Goal: Obtain resource: Download file/media

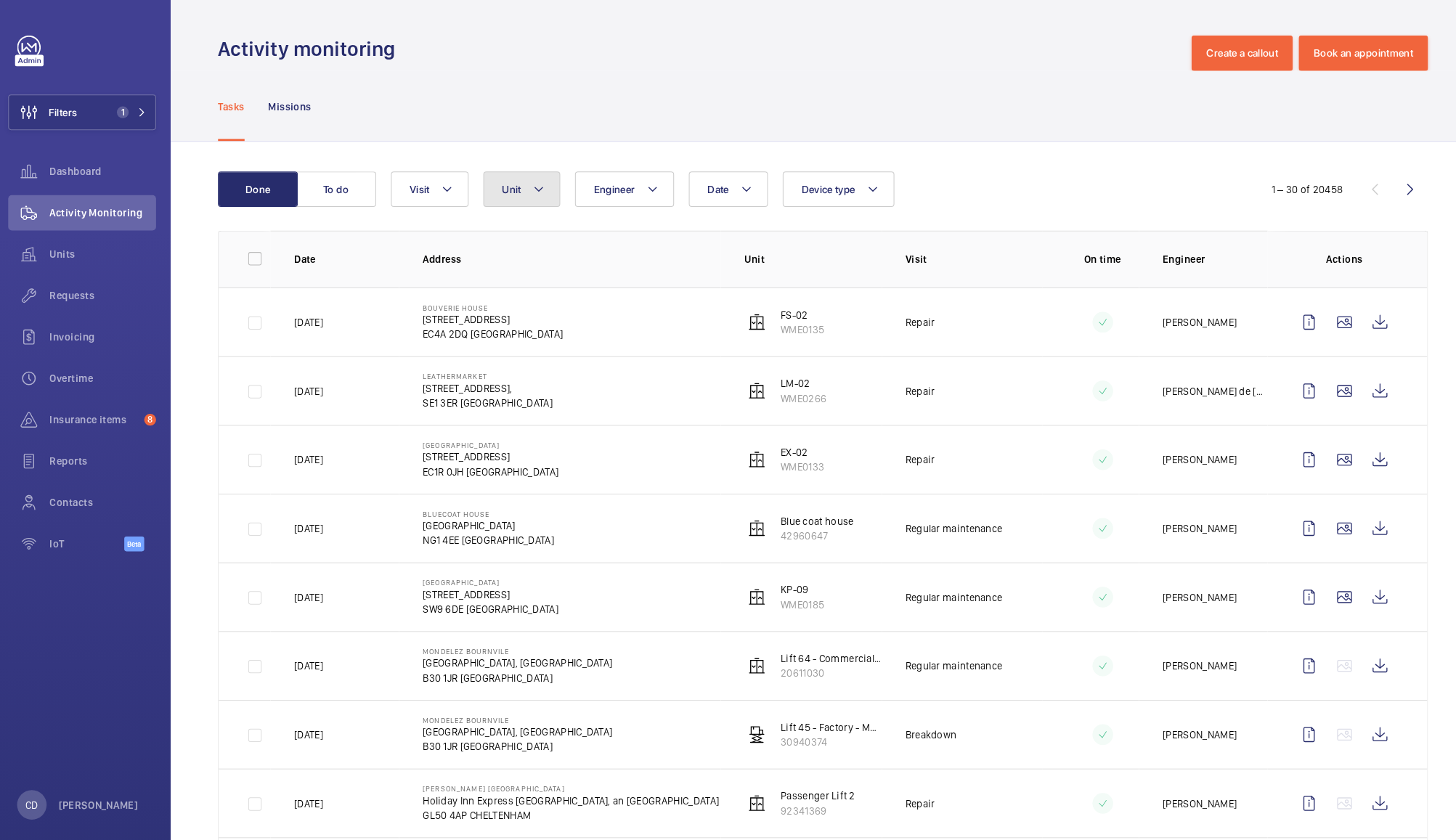
click at [509, 185] on span "Unit" at bounding box center [509, 186] width 19 height 11
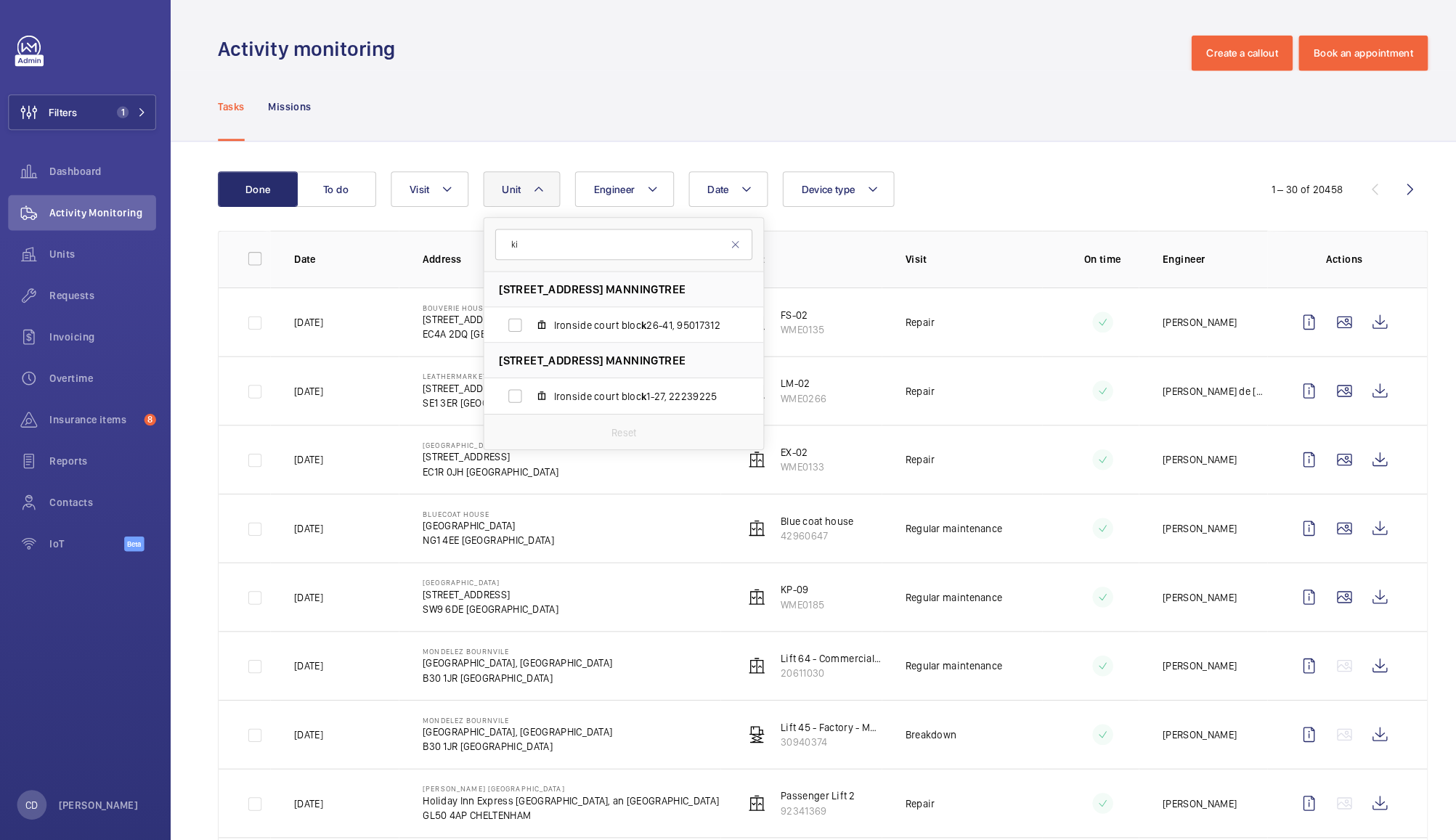
type input "k"
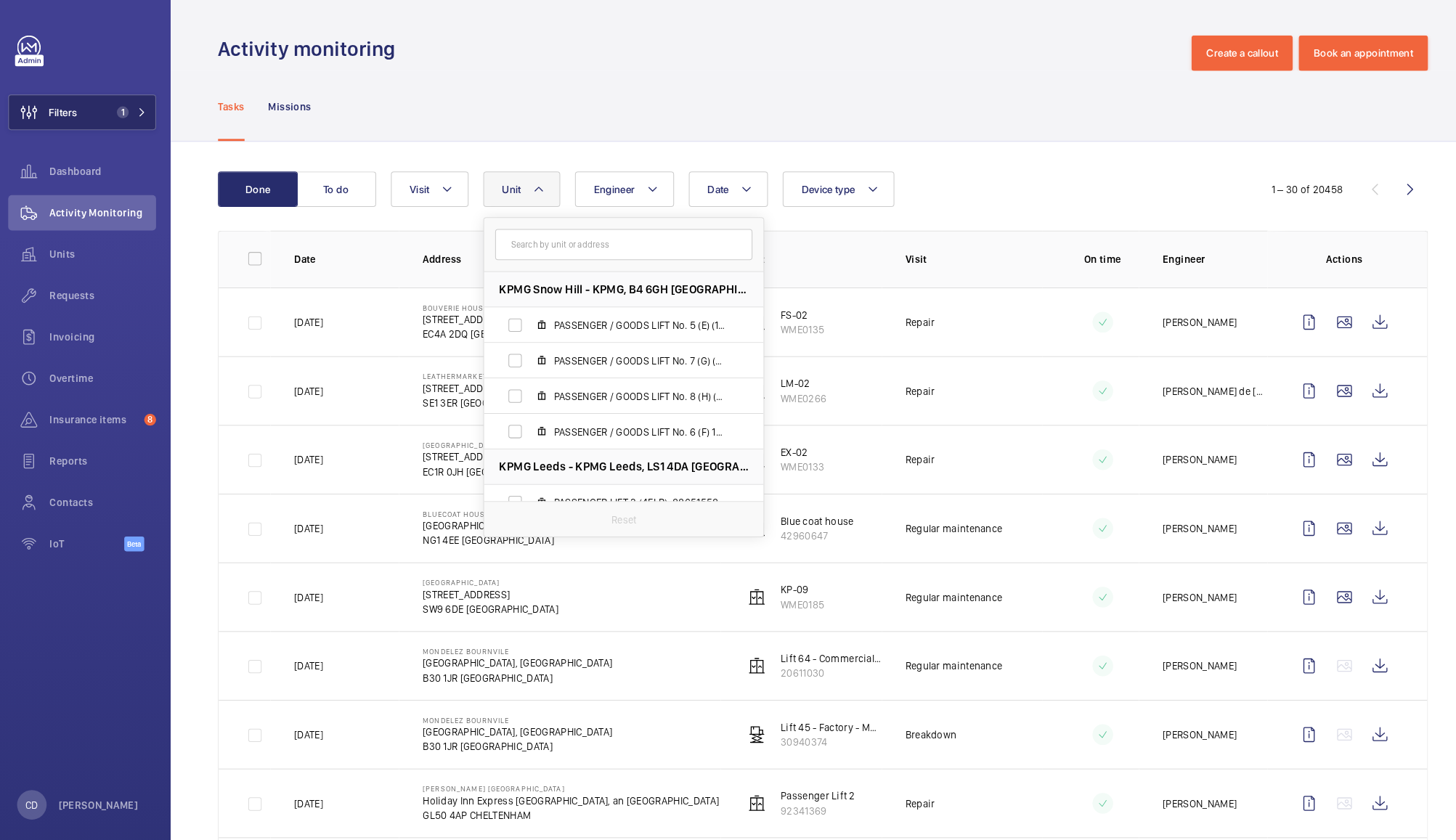
click at [92, 119] on button "Filters 1" at bounding box center [87, 110] width 145 height 35
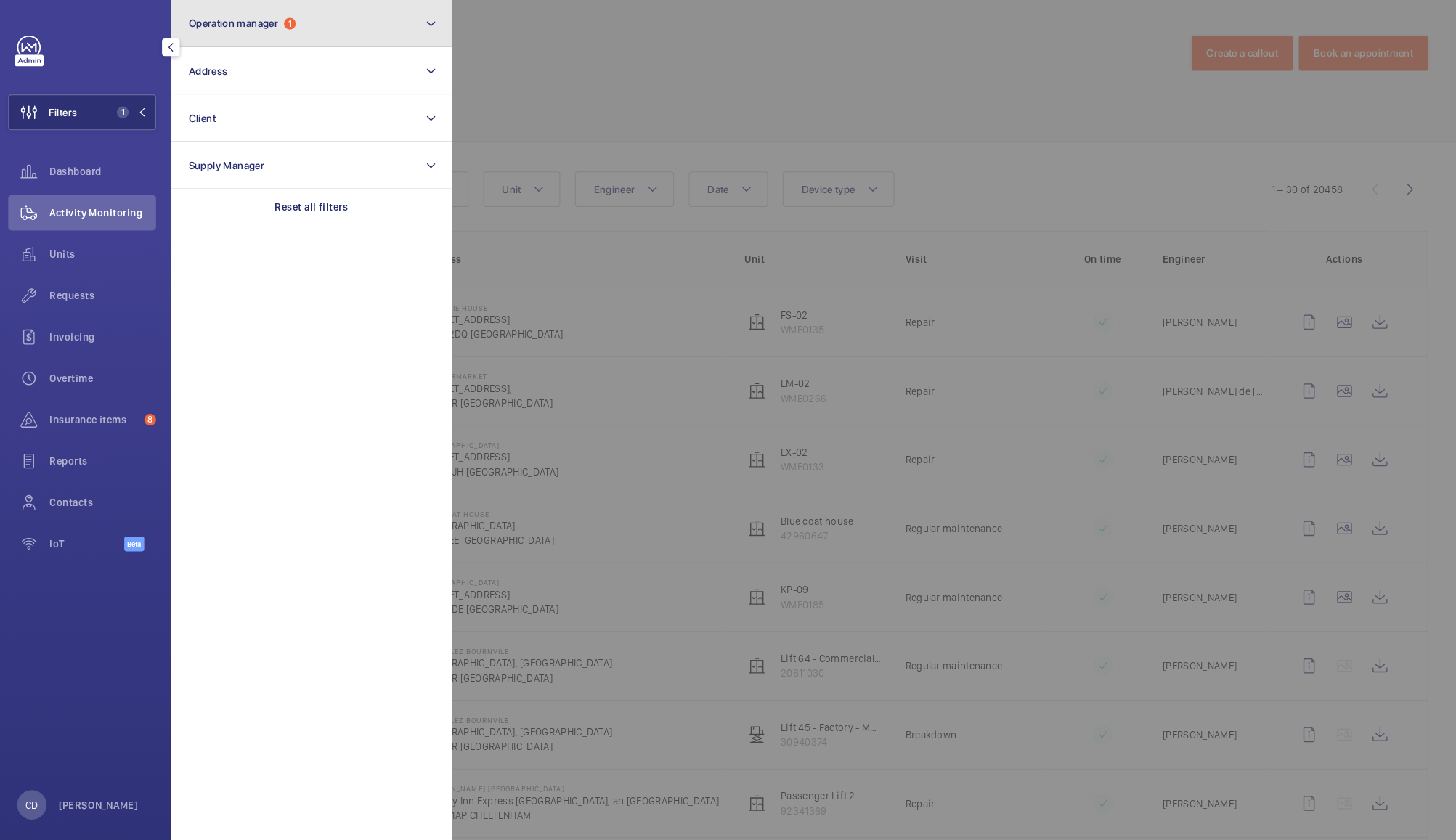
click at [336, 24] on button "Operation manager 1" at bounding box center [312, 23] width 276 height 47
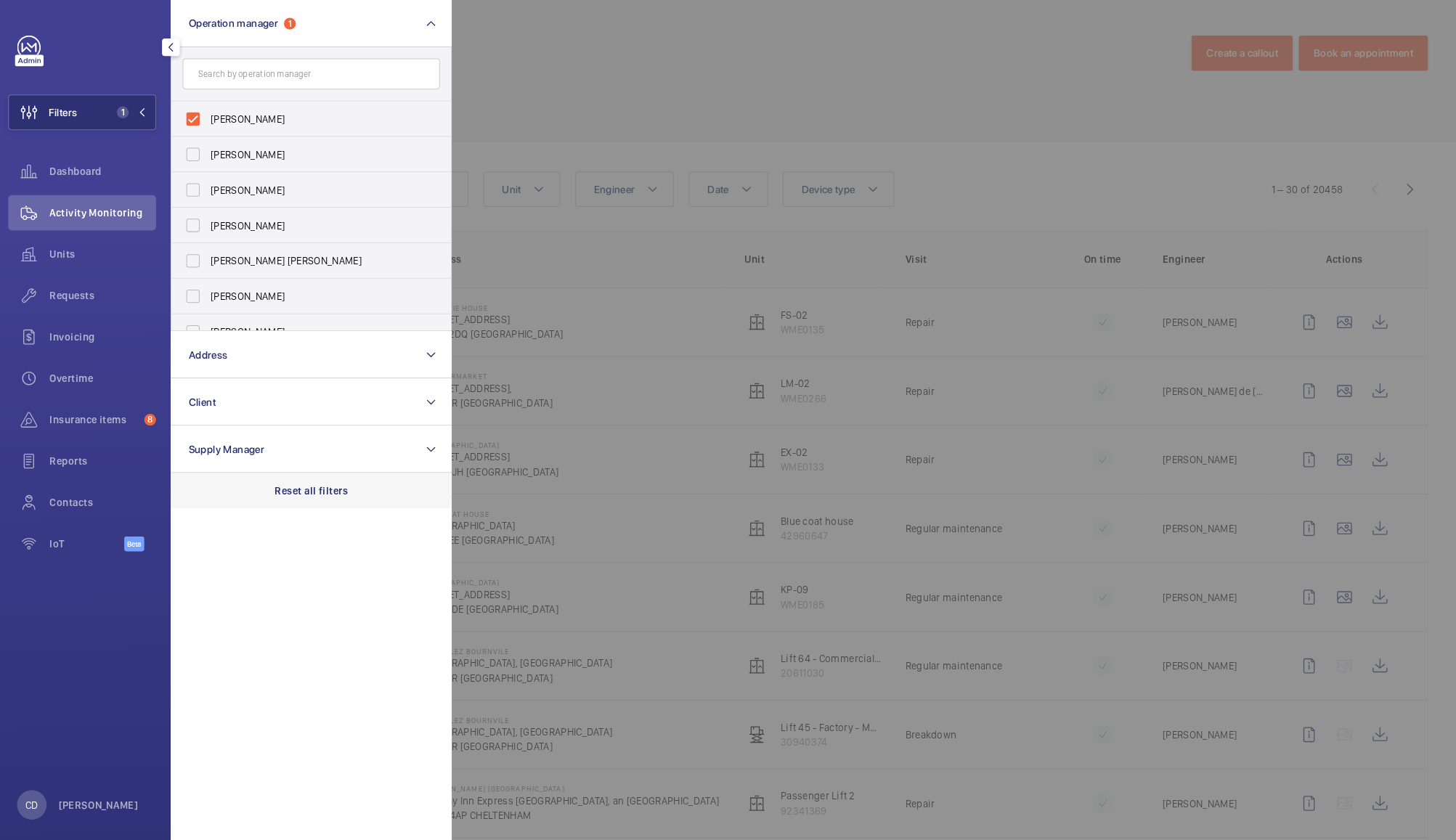
click at [334, 494] on div "Reset all filters" at bounding box center [312, 482] width 276 height 35
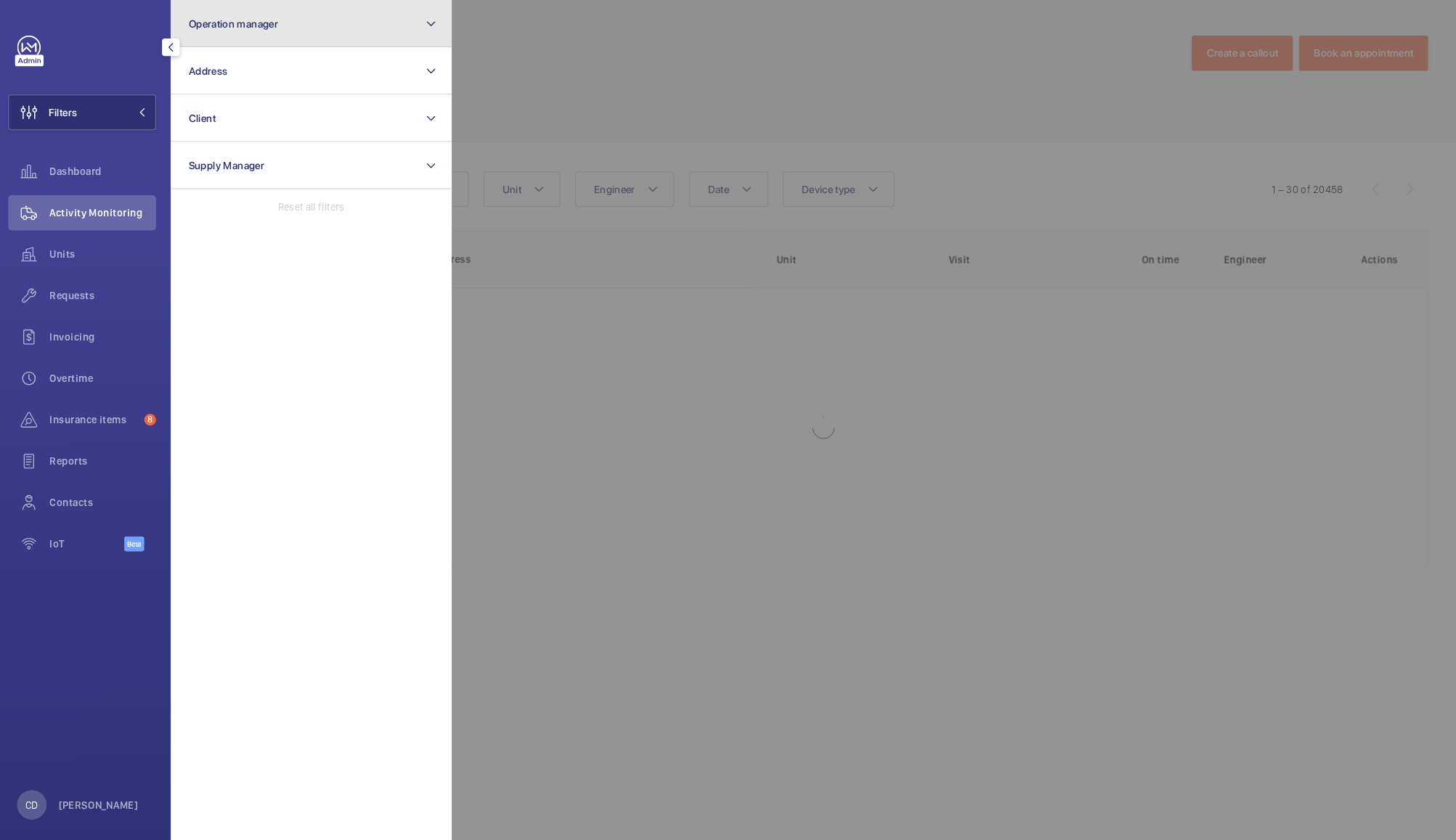
click at [320, 13] on button "Operation manager" at bounding box center [312, 23] width 276 height 47
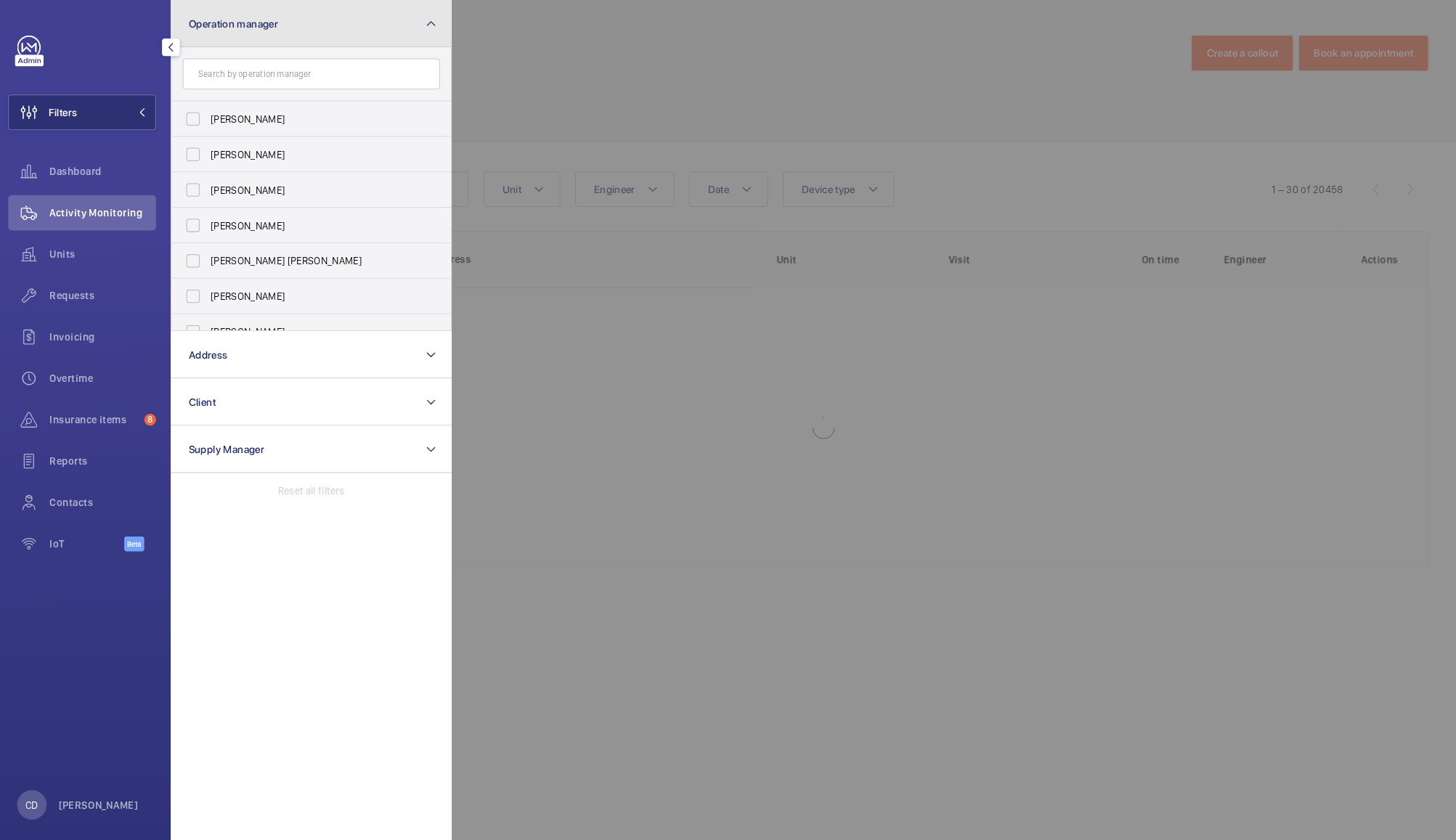
click at [363, 8] on button "Operation manager" at bounding box center [312, 23] width 276 height 47
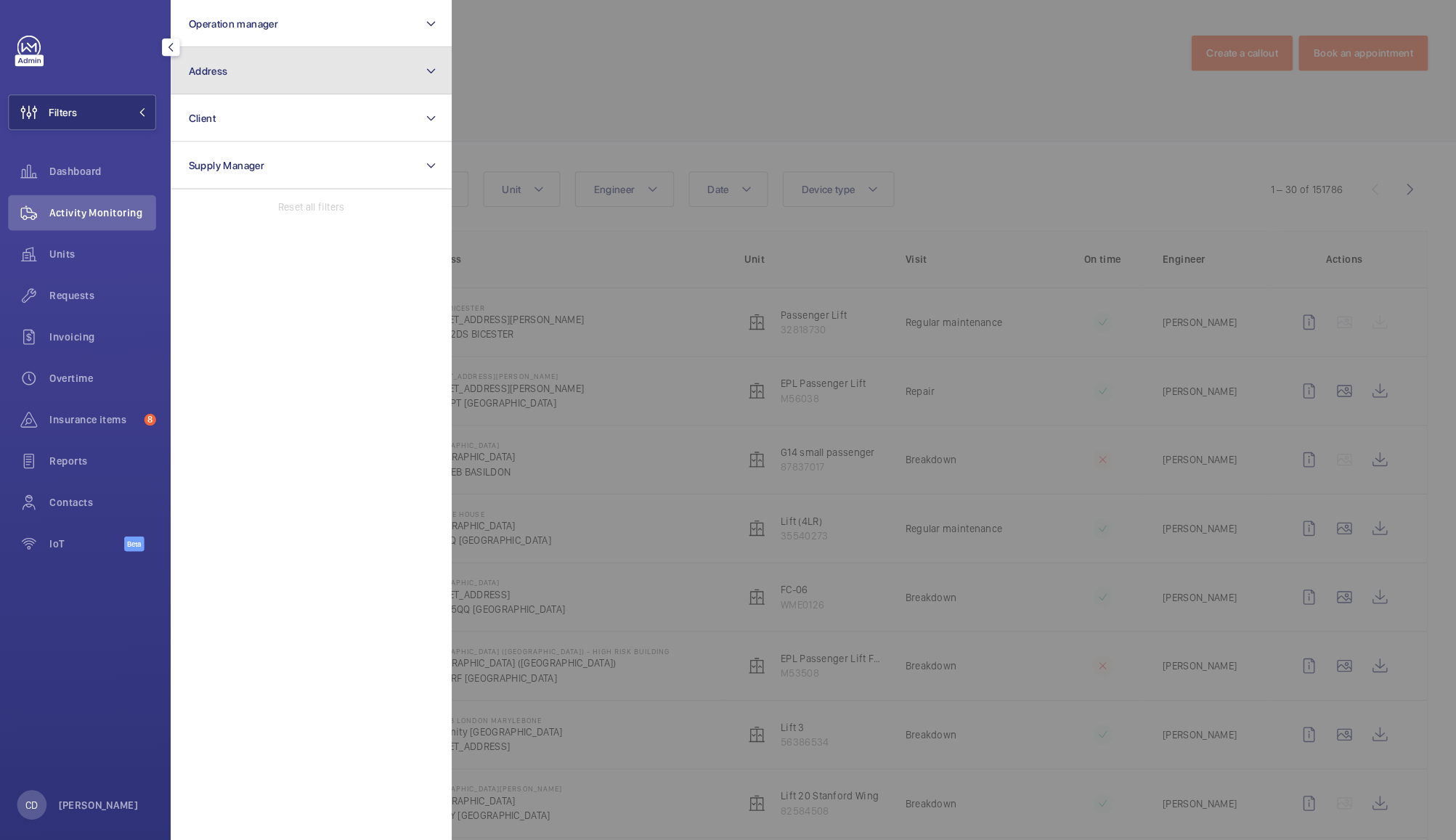
click at [345, 67] on button "Address" at bounding box center [312, 70] width 276 height 47
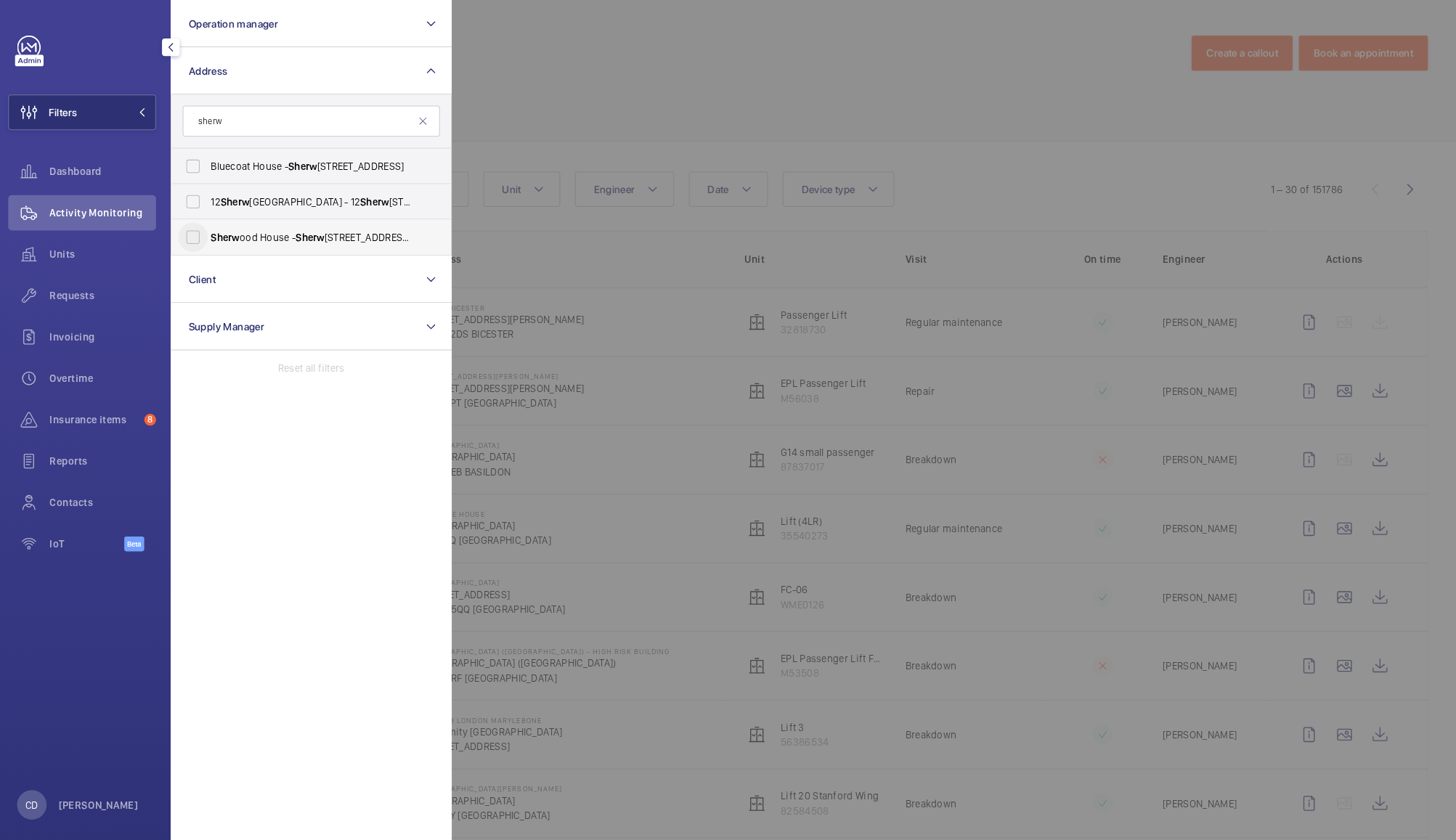
type input "sherw"
click at [202, 234] on input "[STREET_ADDRESS][PERSON_NAME]" at bounding box center [196, 233] width 29 height 29
checkbox input "true"
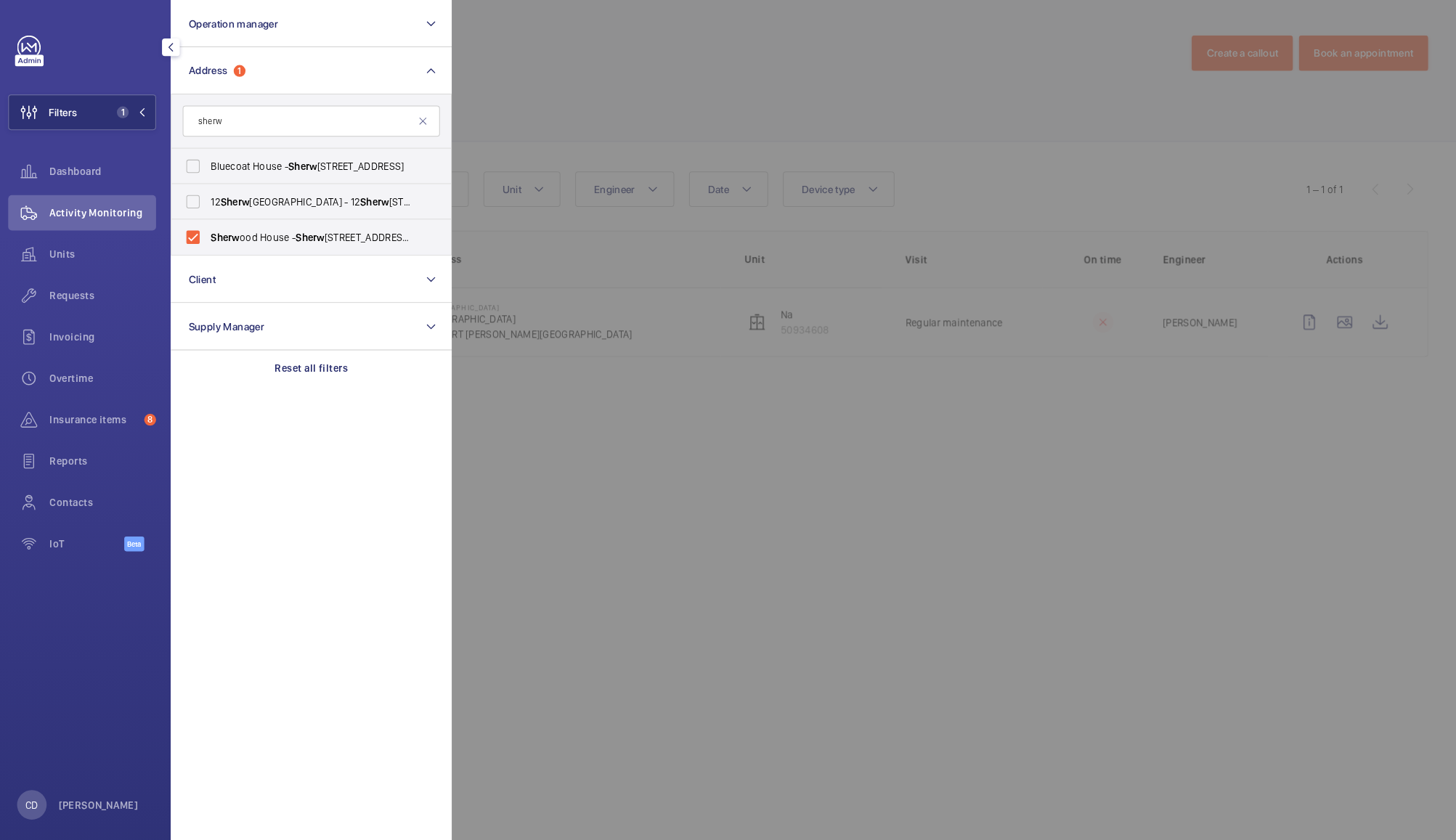
click at [657, 51] on div at bounding box center [1178, 420] width 1456 height 840
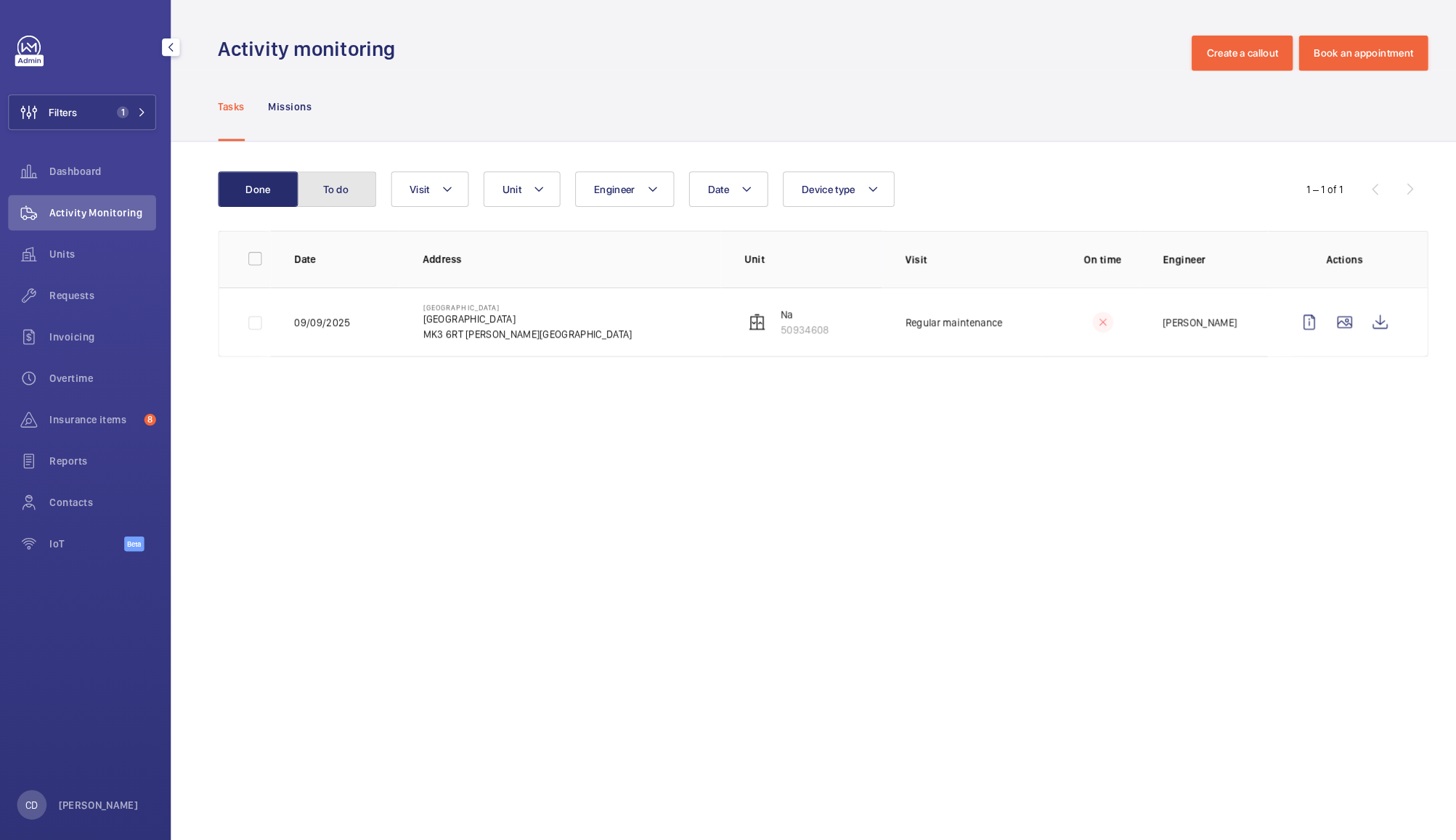
click at [355, 180] on button "To do" at bounding box center [337, 186] width 78 height 35
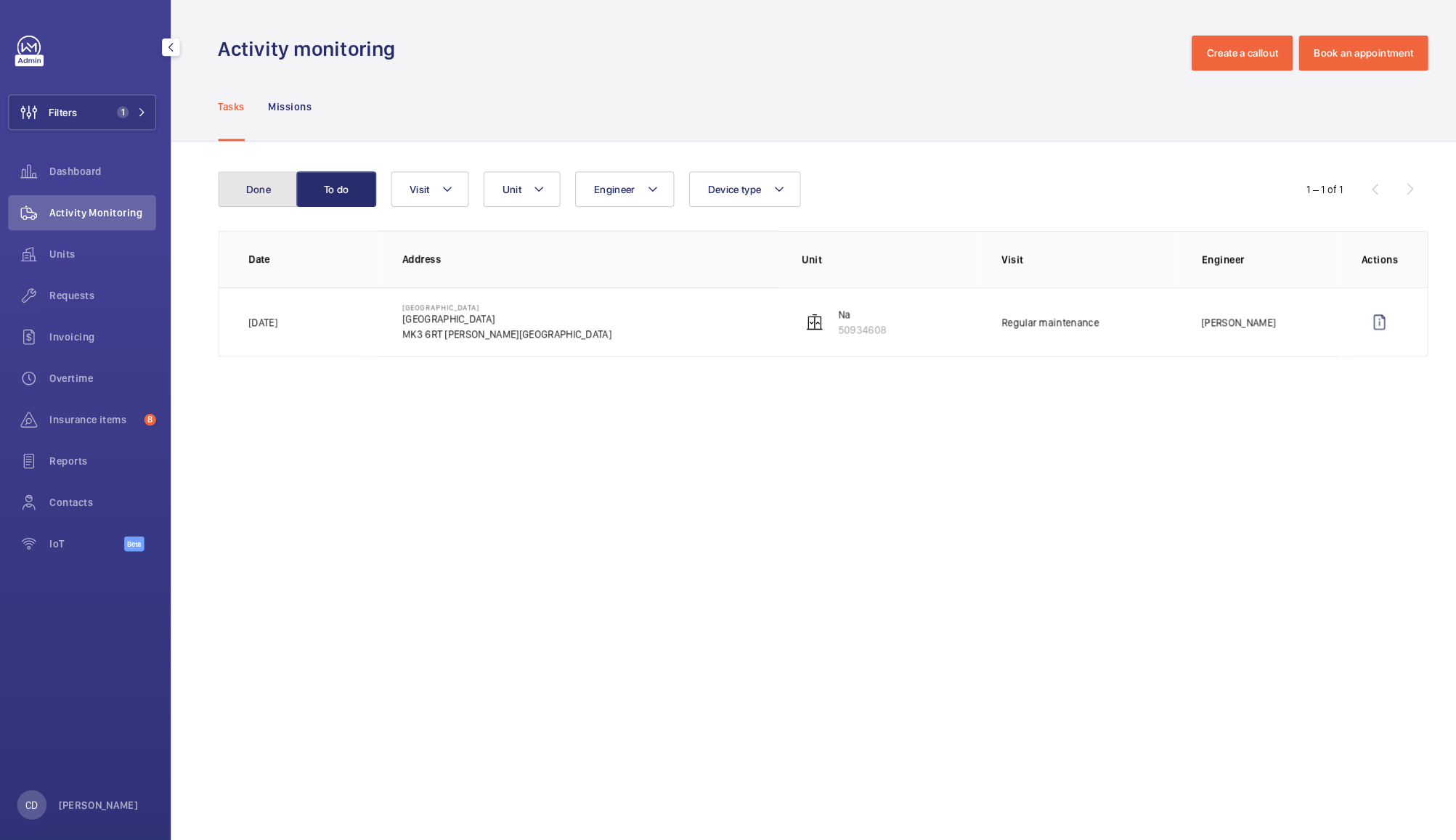
click at [255, 189] on button "Done" at bounding box center [260, 186] width 78 height 35
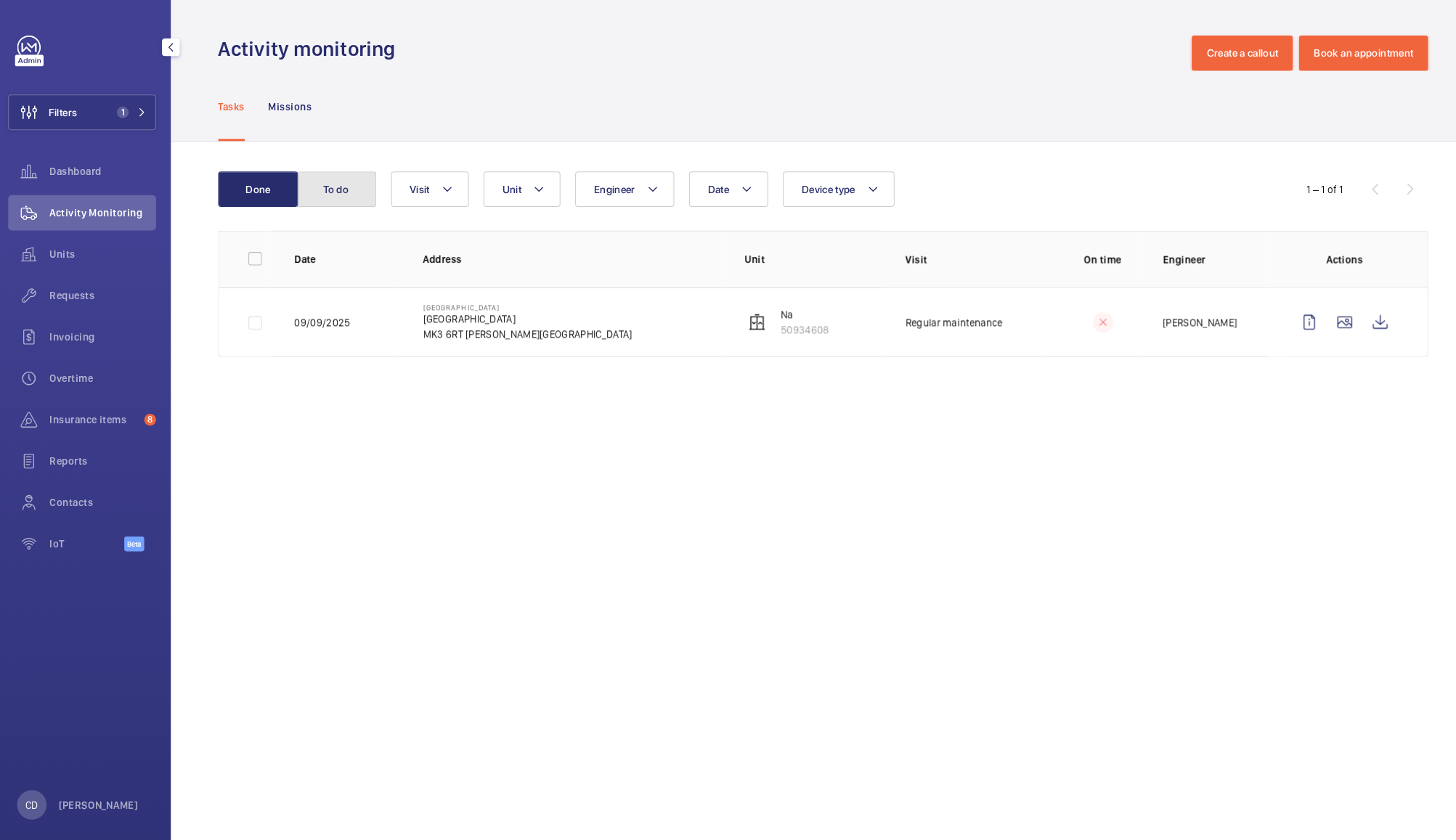
click at [346, 172] on button "To do" at bounding box center [337, 186] width 78 height 35
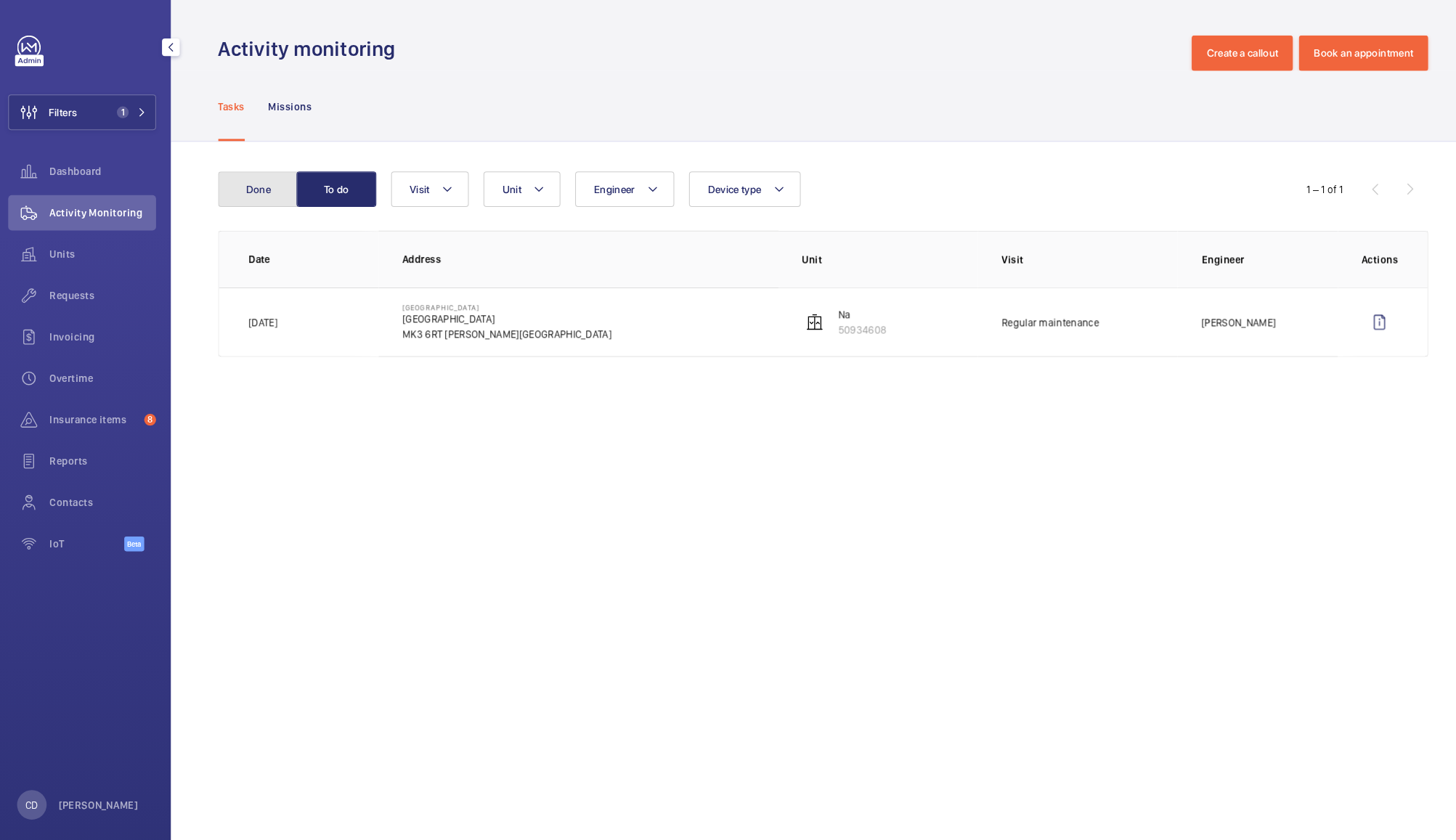
click at [249, 189] on button "Done" at bounding box center [260, 186] width 78 height 35
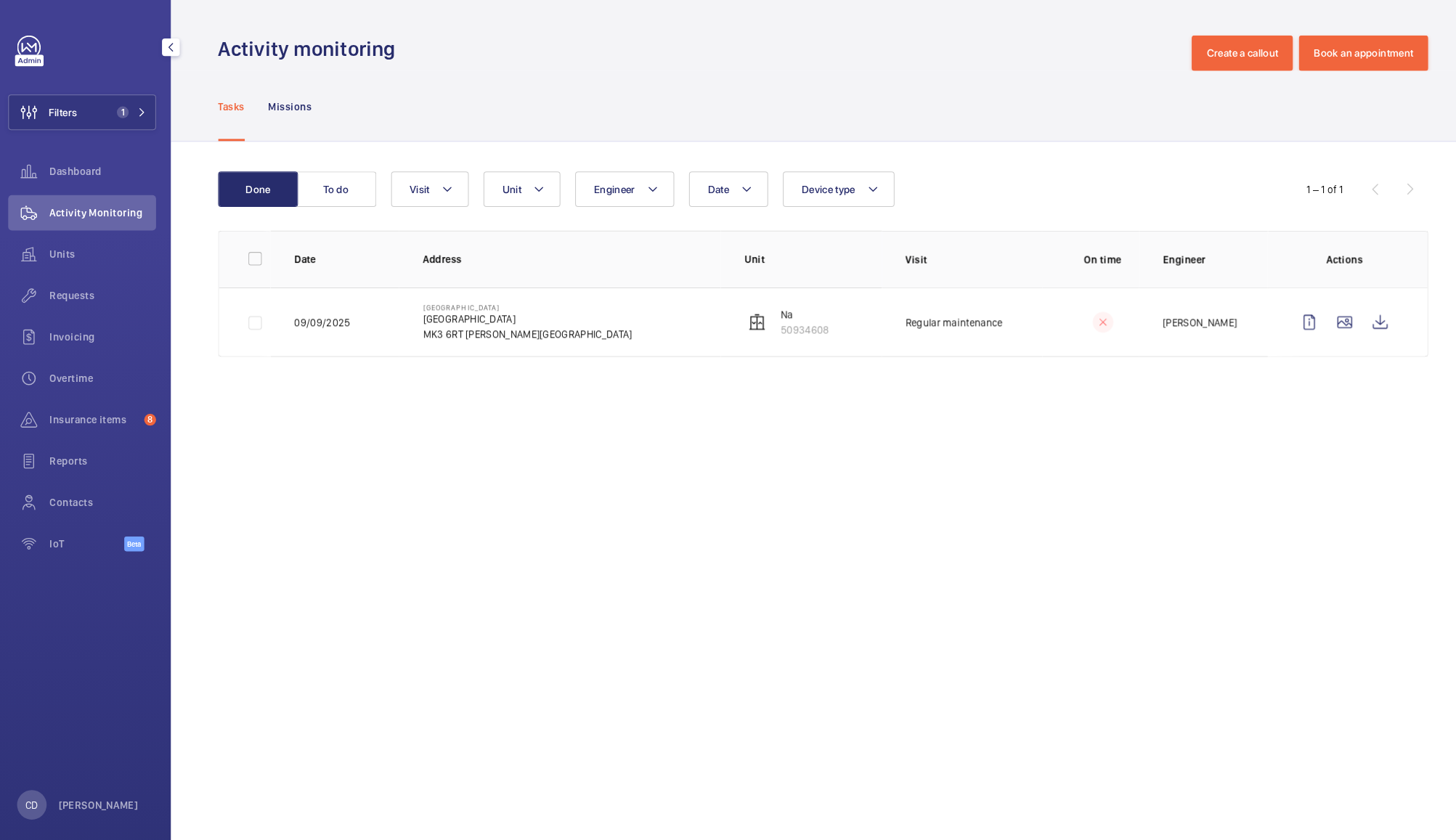
click at [581, 323] on td "[STREET_ADDRESS][PERSON_NAME]" at bounding box center [556, 316] width 316 height 68
click at [1340, 318] on wm-front-icon-button at bounding box center [1328, 316] width 35 height 35
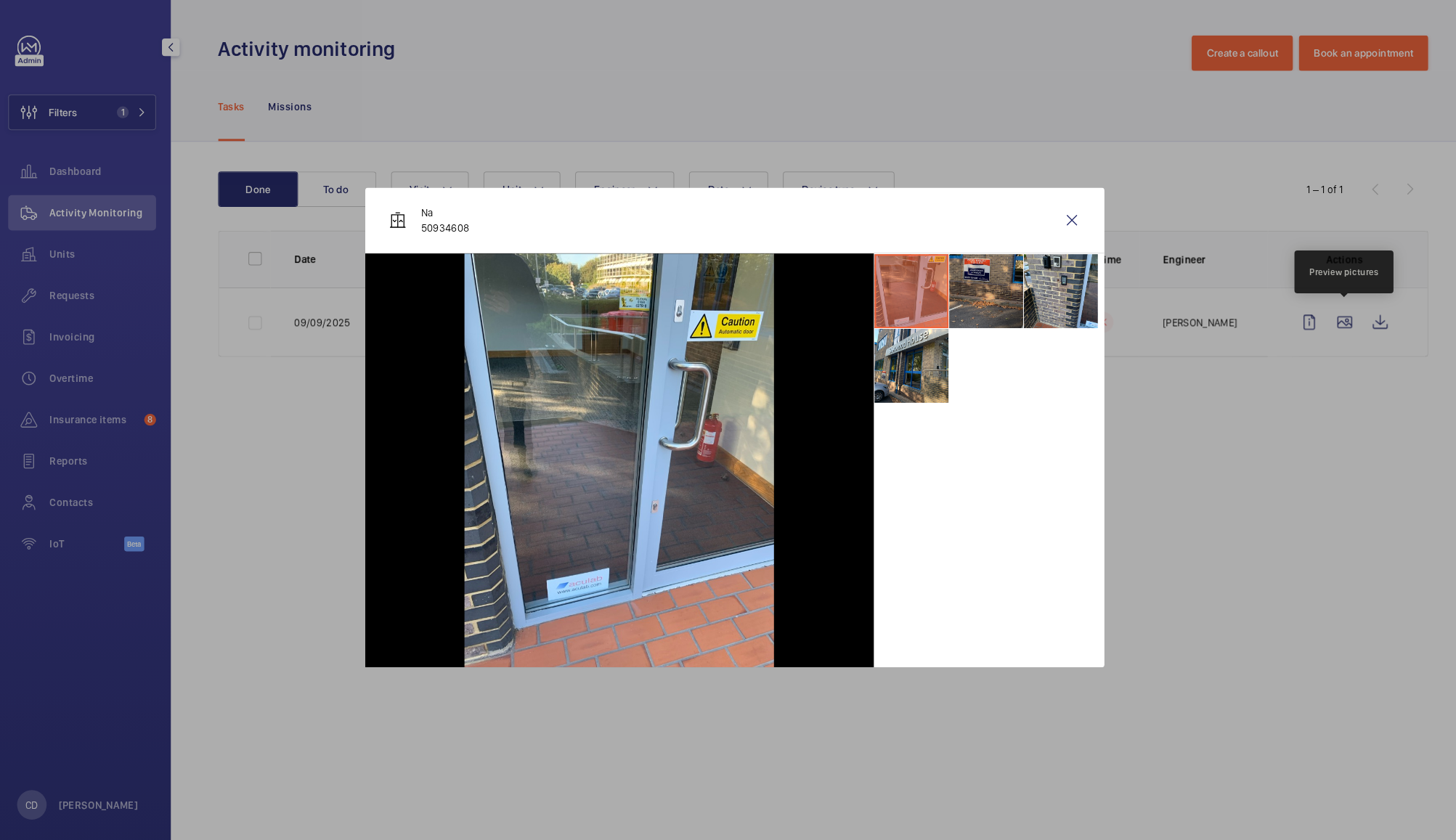
click at [962, 291] on li at bounding box center [975, 286] width 72 height 72
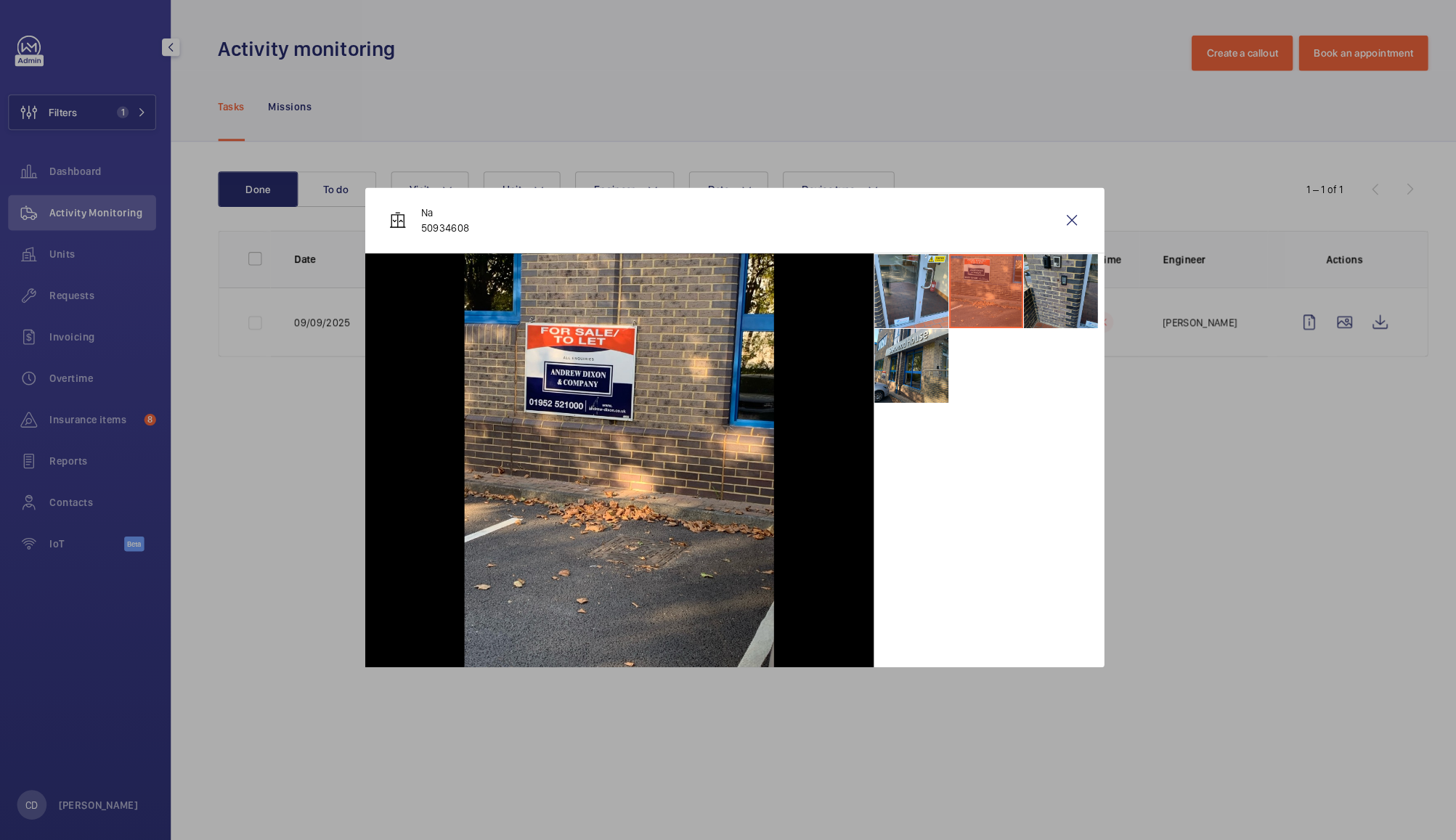
click at [1050, 291] on li at bounding box center [1048, 286] width 72 height 72
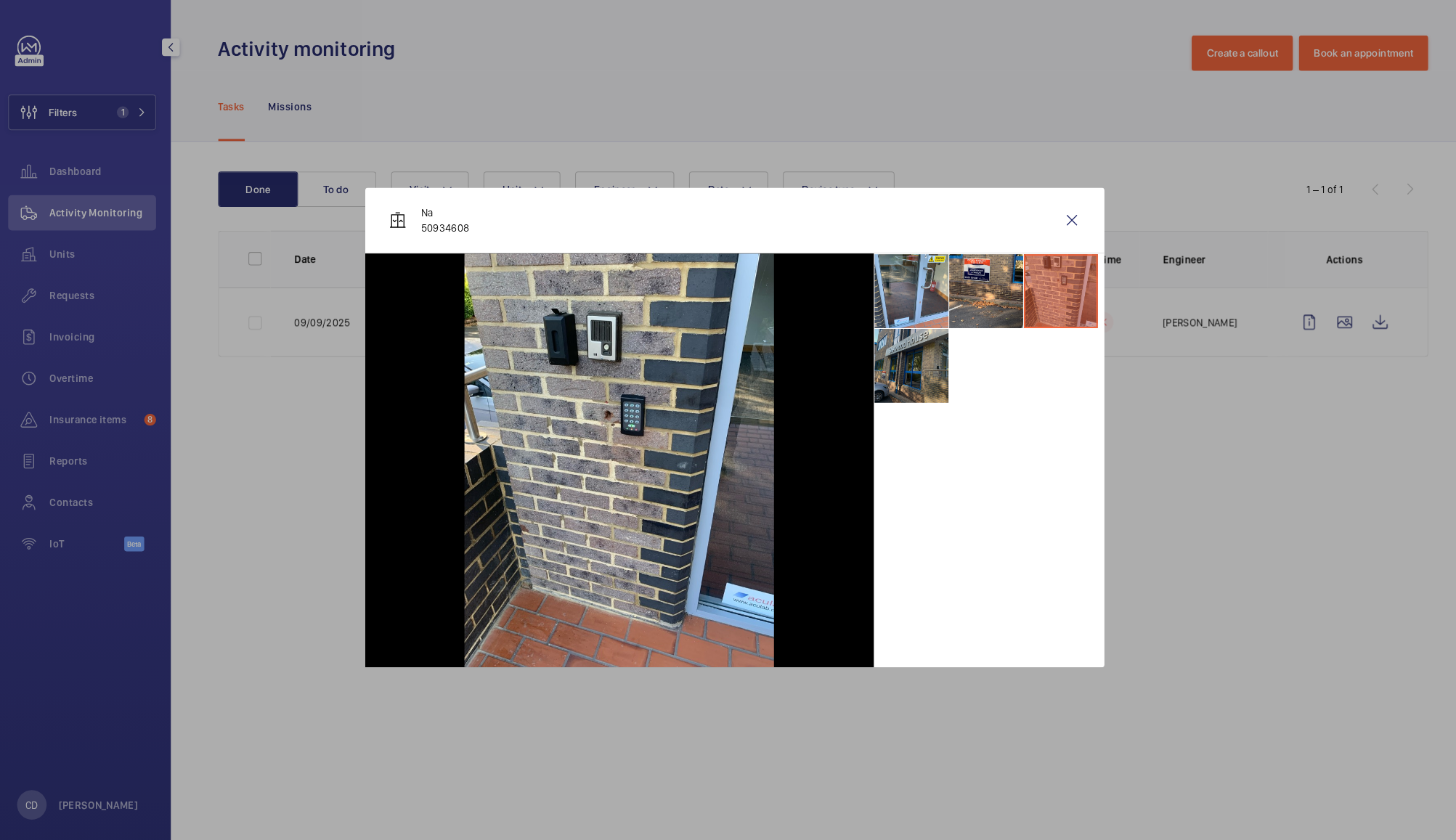
click at [900, 344] on li at bounding box center [902, 359] width 72 height 72
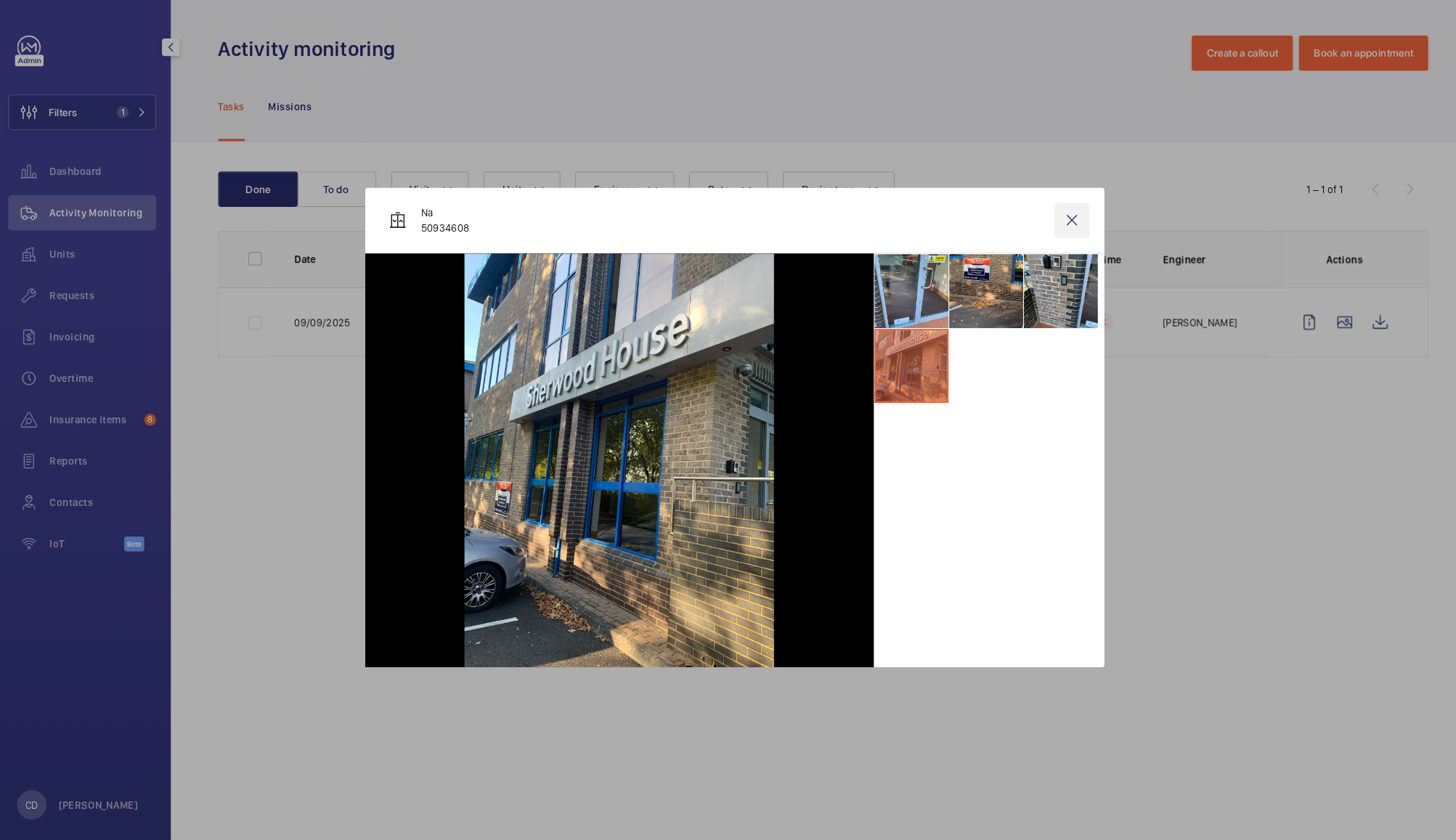
click at [1060, 214] on wm-front-icon-button at bounding box center [1060, 217] width 35 height 35
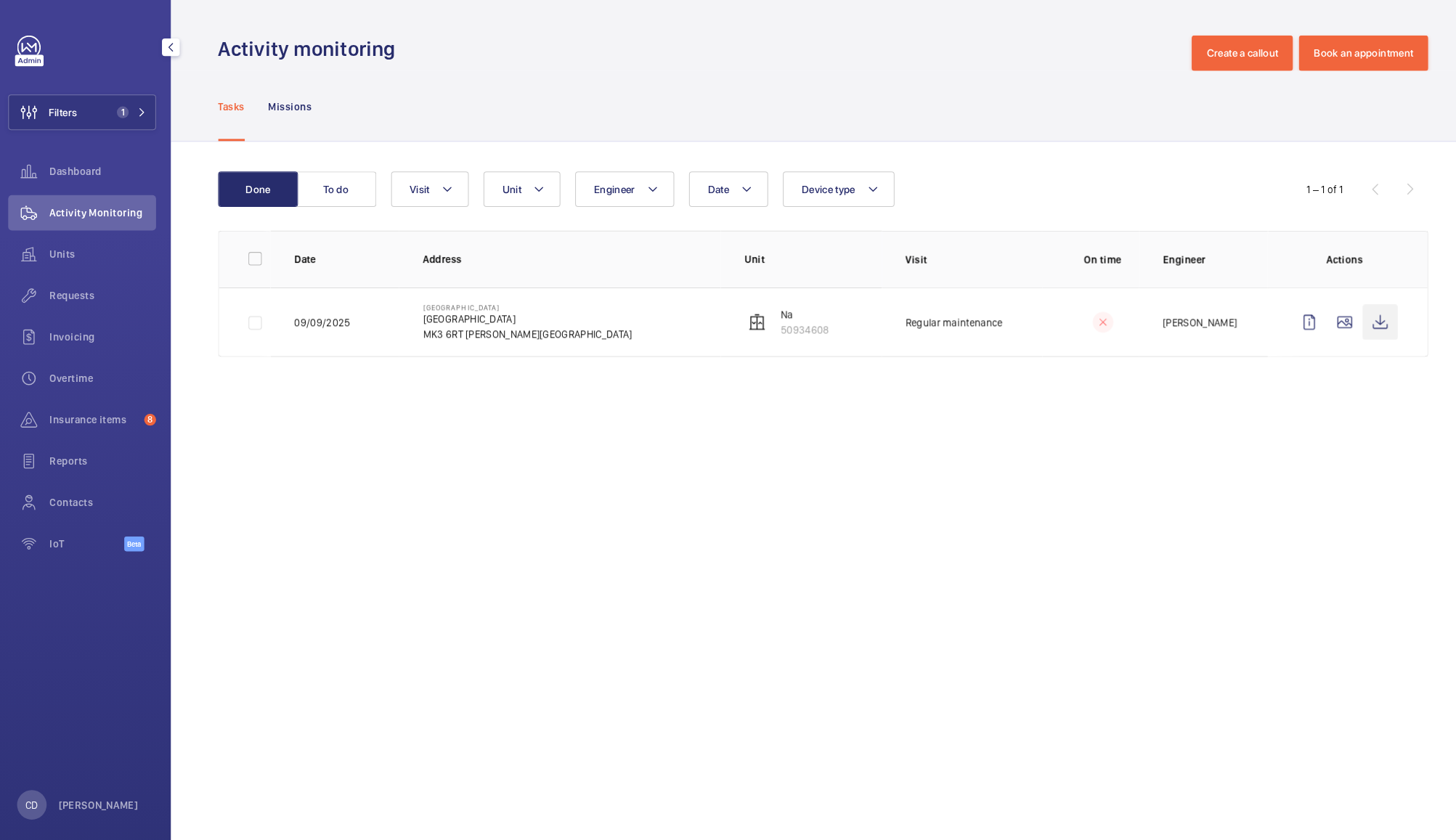
click at [1365, 321] on wm-front-icon-button at bounding box center [1362, 316] width 35 height 35
